Goal: Find specific page/section: Find specific page/section

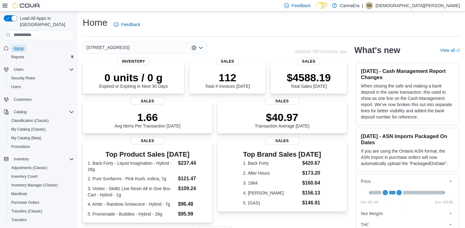
click at [20, 46] on span "Home" at bounding box center [19, 48] width 10 height 5
click at [19, 55] on span "Reports" at bounding box center [17, 57] width 13 height 5
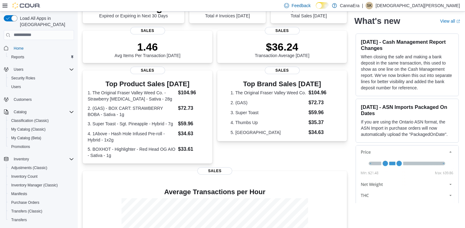
scroll to position [20, 0]
